Goal: Task Accomplishment & Management: Manage account settings

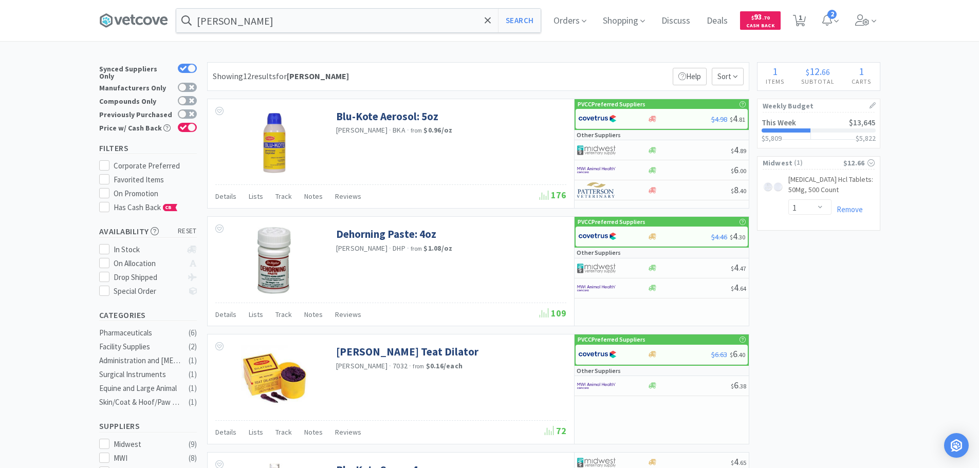
select select "1"
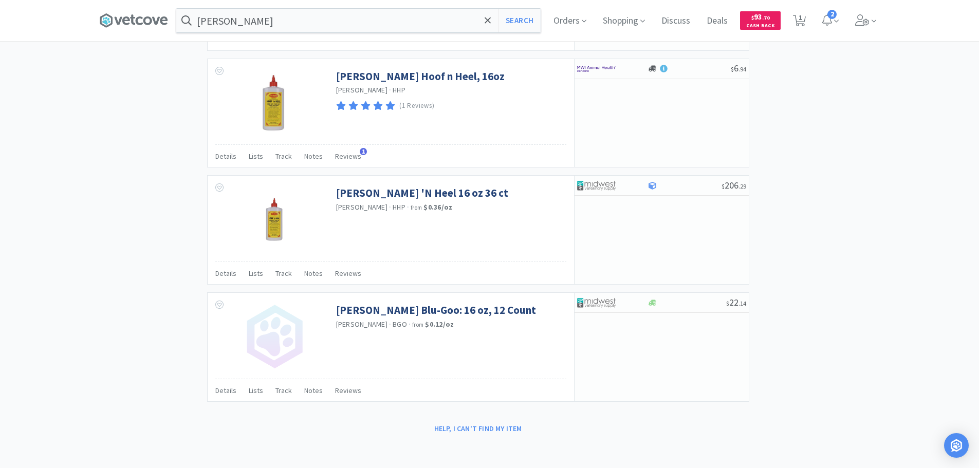
click at [566, 19] on span "Orders" at bounding box center [570, 20] width 41 height 41
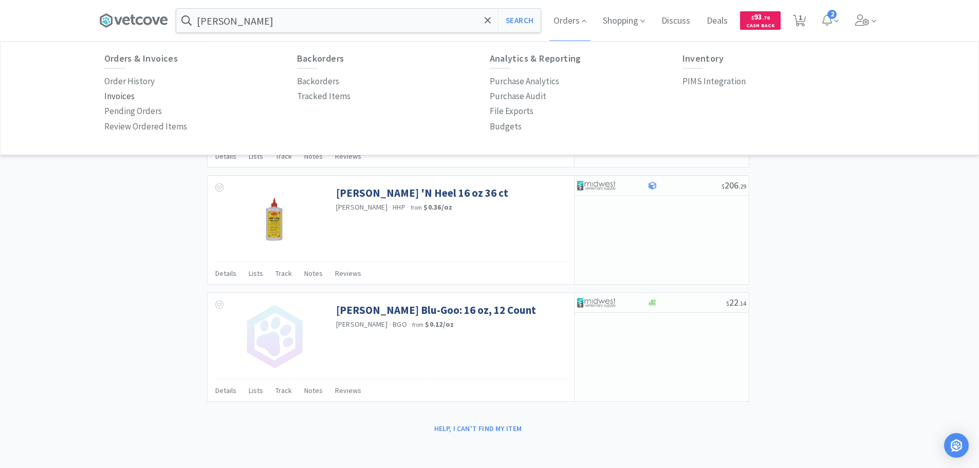
click at [124, 95] on p "Invoices" at bounding box center [119, 96] width 30 height 14
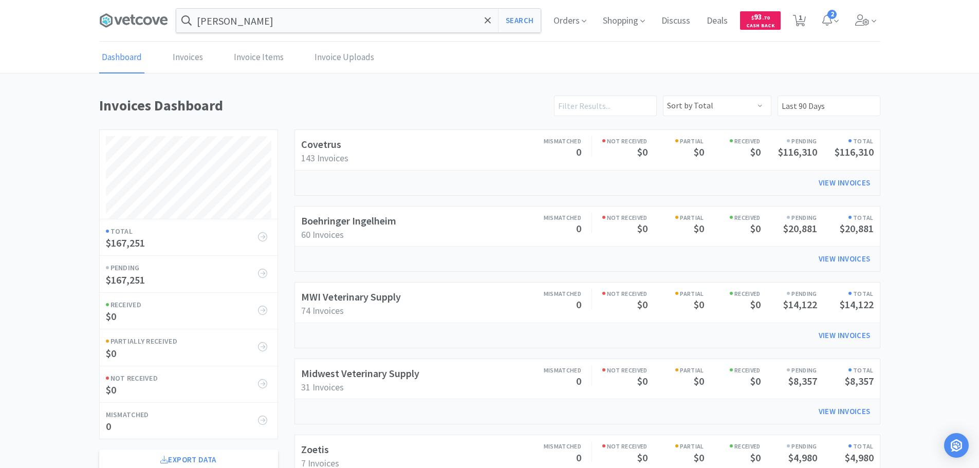
scroll to position [570, 781]
click at [380, 226] on link "Boehringer Ingelheim" at bounding box center [348, 220] width 95 height 13
